Goal: Entertainment & Leisure: Consume media (video, audio)

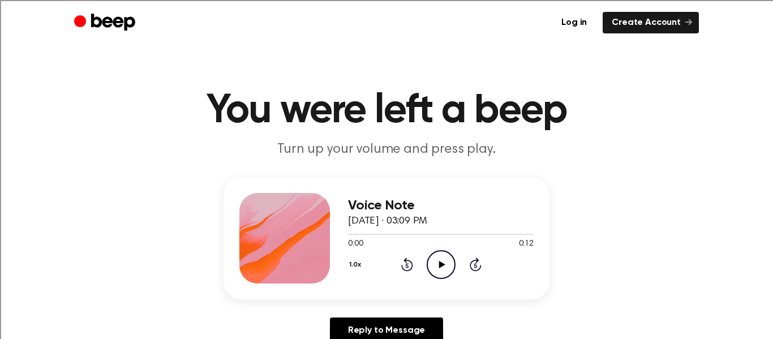
click at [436, 268] on icon "Play Audio" at bounding box center [441, 264] width 29 height 29
click at [441, 266] on icon at bounding box center [441, 264] width 6 height 7
click at [437, 268] on icon "Play Audio" at bounding box center [441, 264] width 29 height 29
click at [446, 255] on icon "Play Audio" at bounding box center [441, 264] width 29 height 29
click at [446, 266] on icon "Play Audio" at bounding box center [441, 264] width 29 height 29
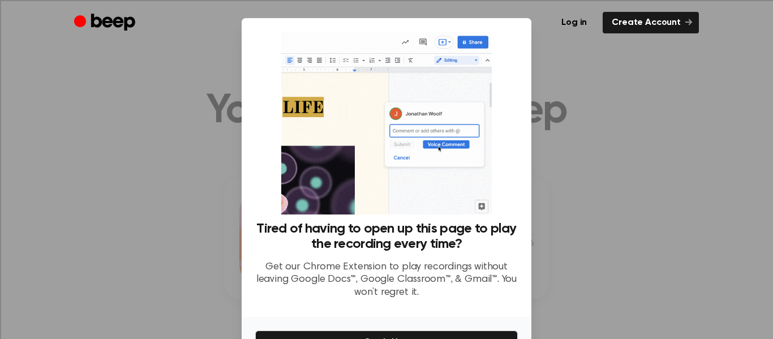
click at [576, 227] on div at bounding box center [386, 169] width 773 height 339
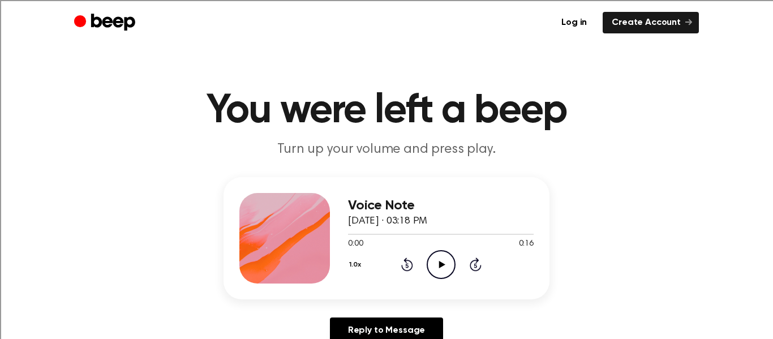
click at [442, 266] on icon "Play Audio" at bounding box center [441, 264] width 29 height 29
click at [442, 253] on icon "Play Audio" at bounding box center [441, 264] width 29 height 29
